Goal: Information Seeking & Learning: Check status

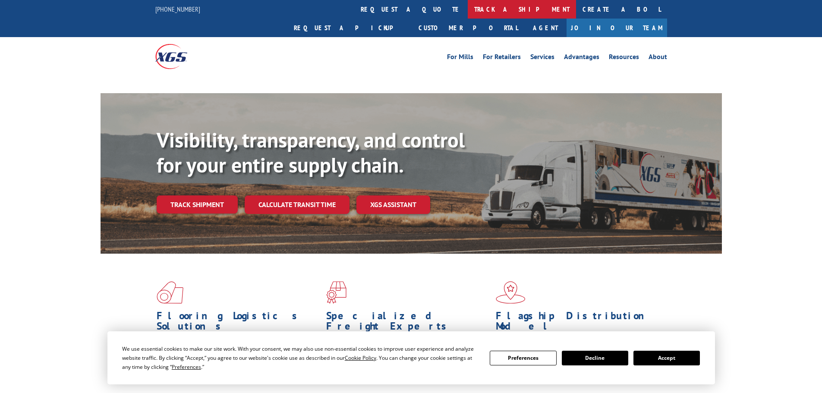
click at [468, 7] on link "track a shipment" at bounding box center [522, 9] width 108 height 19
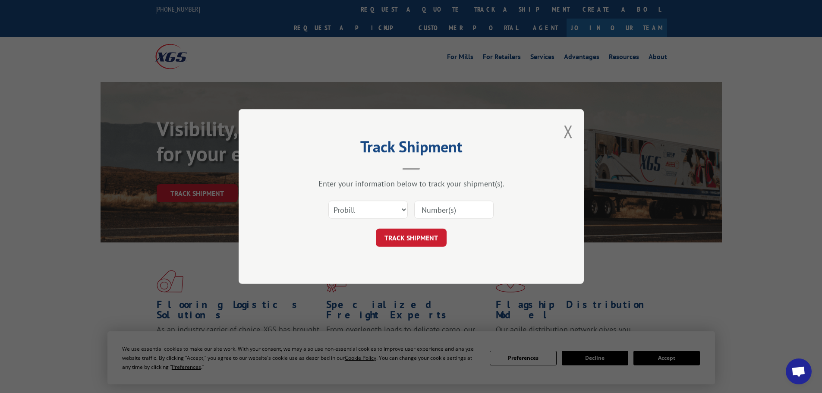
click at [384, 213] on select "Select category... Probill BOL PO" at bounding box center [367, 210] width 79 height 18
select select "bol"
click at [328, 201] on select "Select category... Probill BOL PO" at bounding box center [367, 210] width 79 height 18
click at [468, 210] on input at bounding box center [453, 210] width 79 height 18
paste input "5609139"
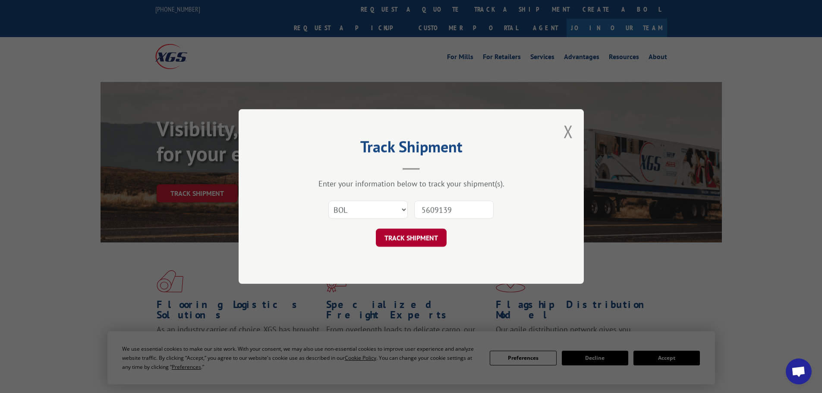
type input "5609139"
click at [419, 236] on button "TRACK SHIPMENT" at bounding box center [411, 238] width 71 height 18
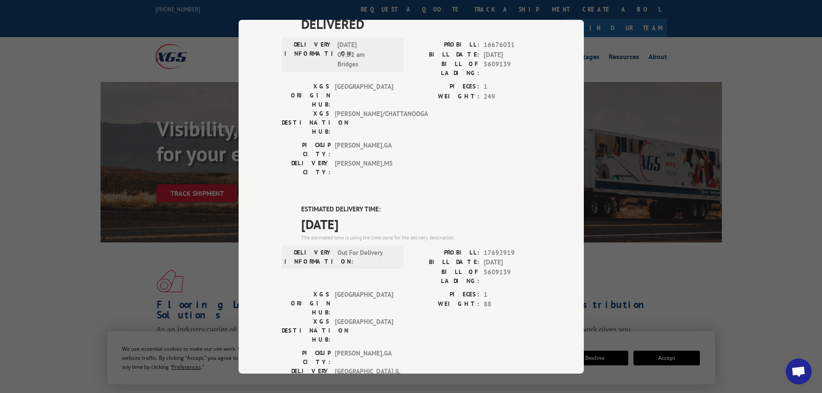
scroll to position [86, 0]
